Goal: Task Accomplishment & Management: Manage account settings

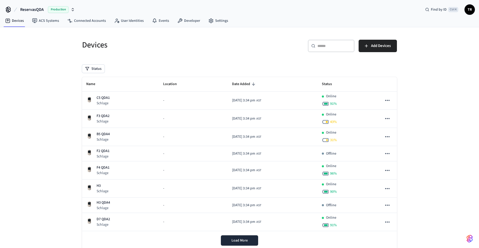
drag, startPoint x: 472, startPoint y: 5, endPoint x: 470, endPoint y: 9, distance: 4.0
click at [472, 5] on span "TR" at bounding box center [469, 9] width 9 height 9
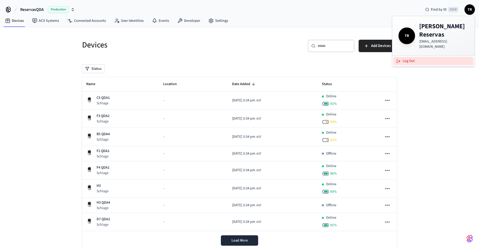
click at [438, 57] on button "Log Out" at bounding box center [434, 61] width 80 height 9
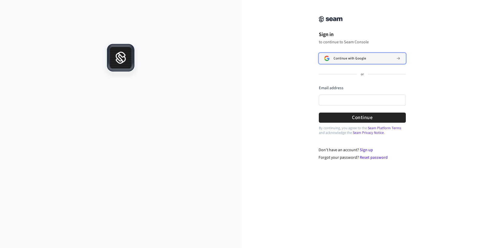
click at [350, 59] on span "Continue with Google" at bounding box center [350, 58] width 32 height 4
